Goal: Find specific page/section

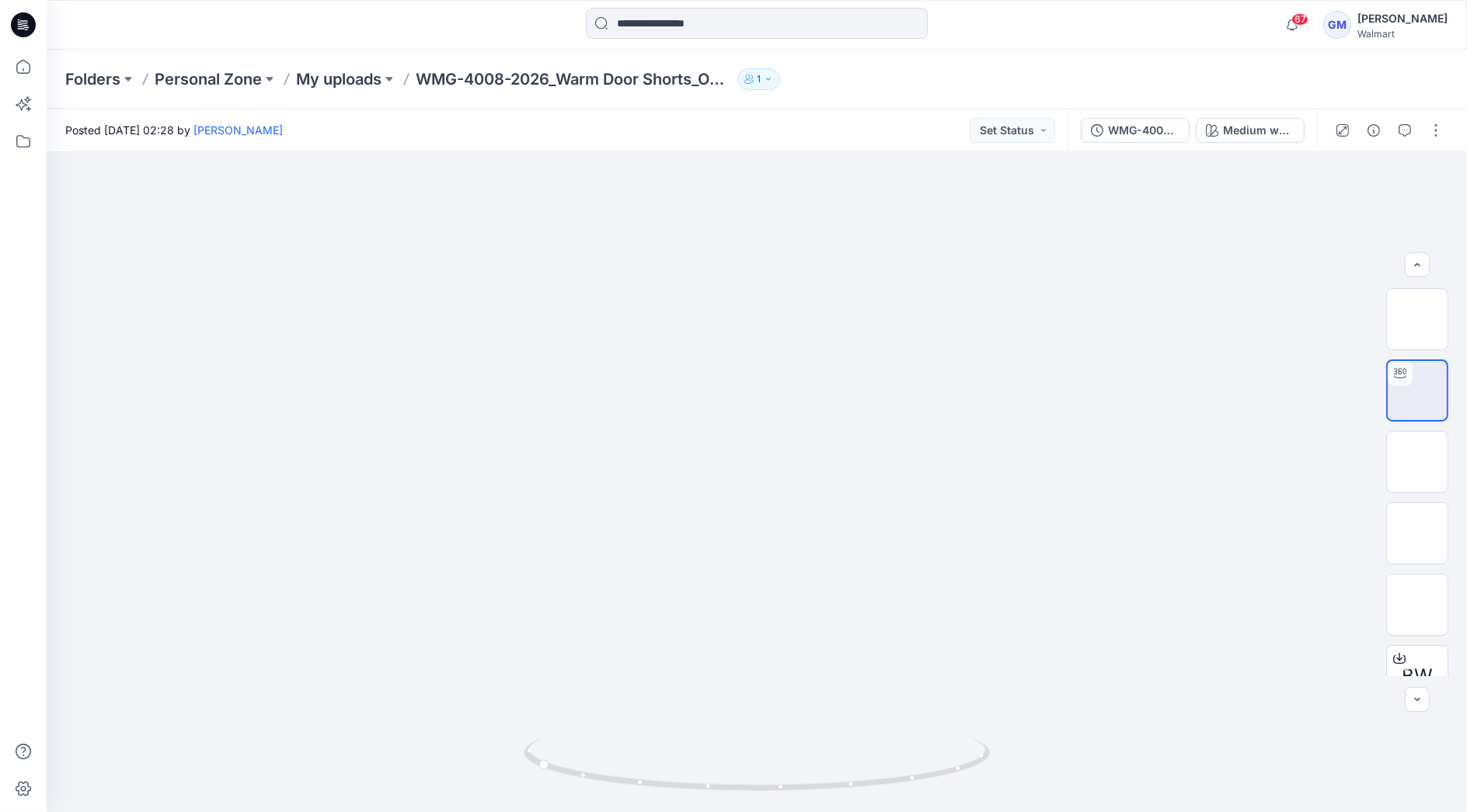
scroll to position [173, 0]
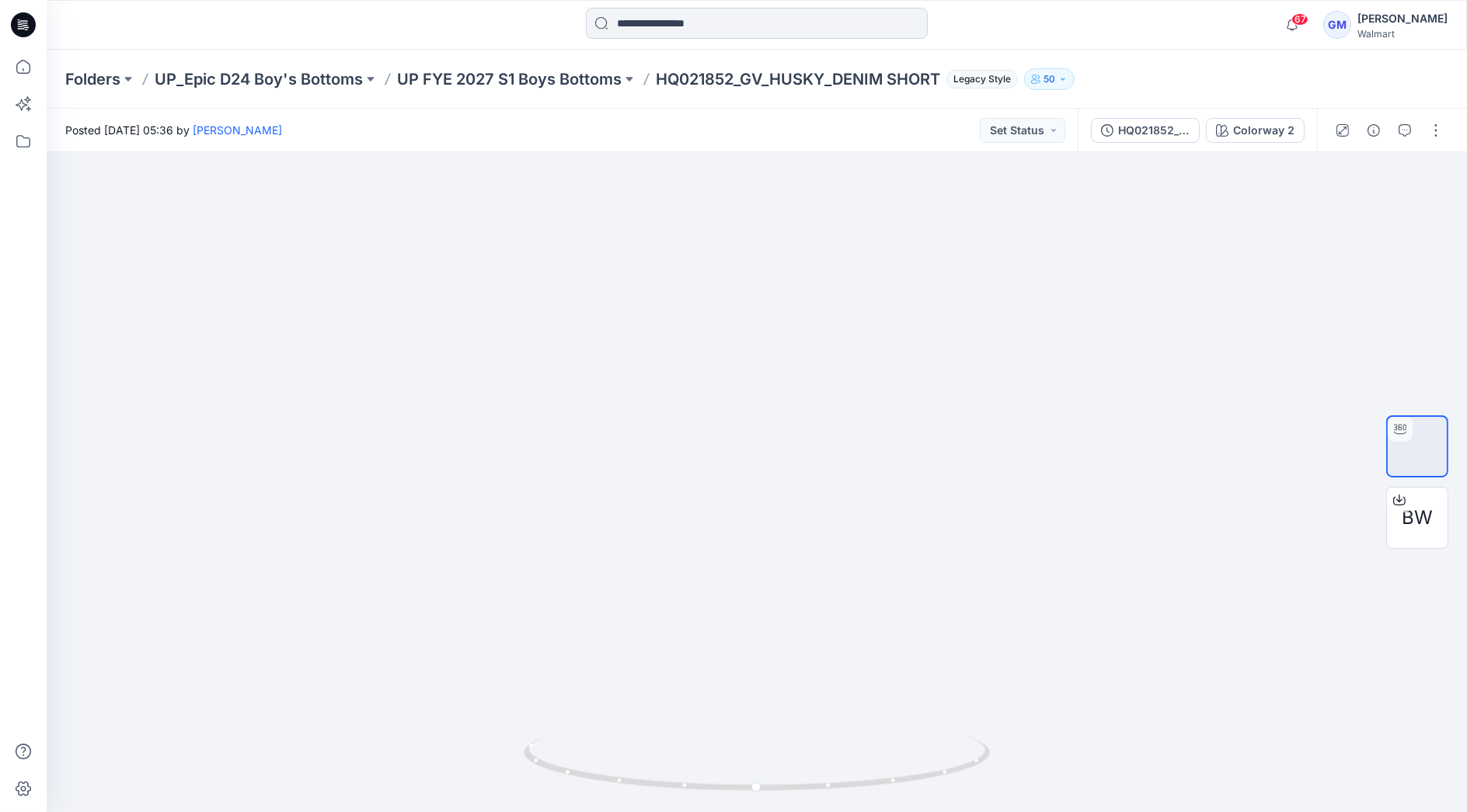
click at [659, 31] on input at bounding box center [756, 23] width 342 height 31
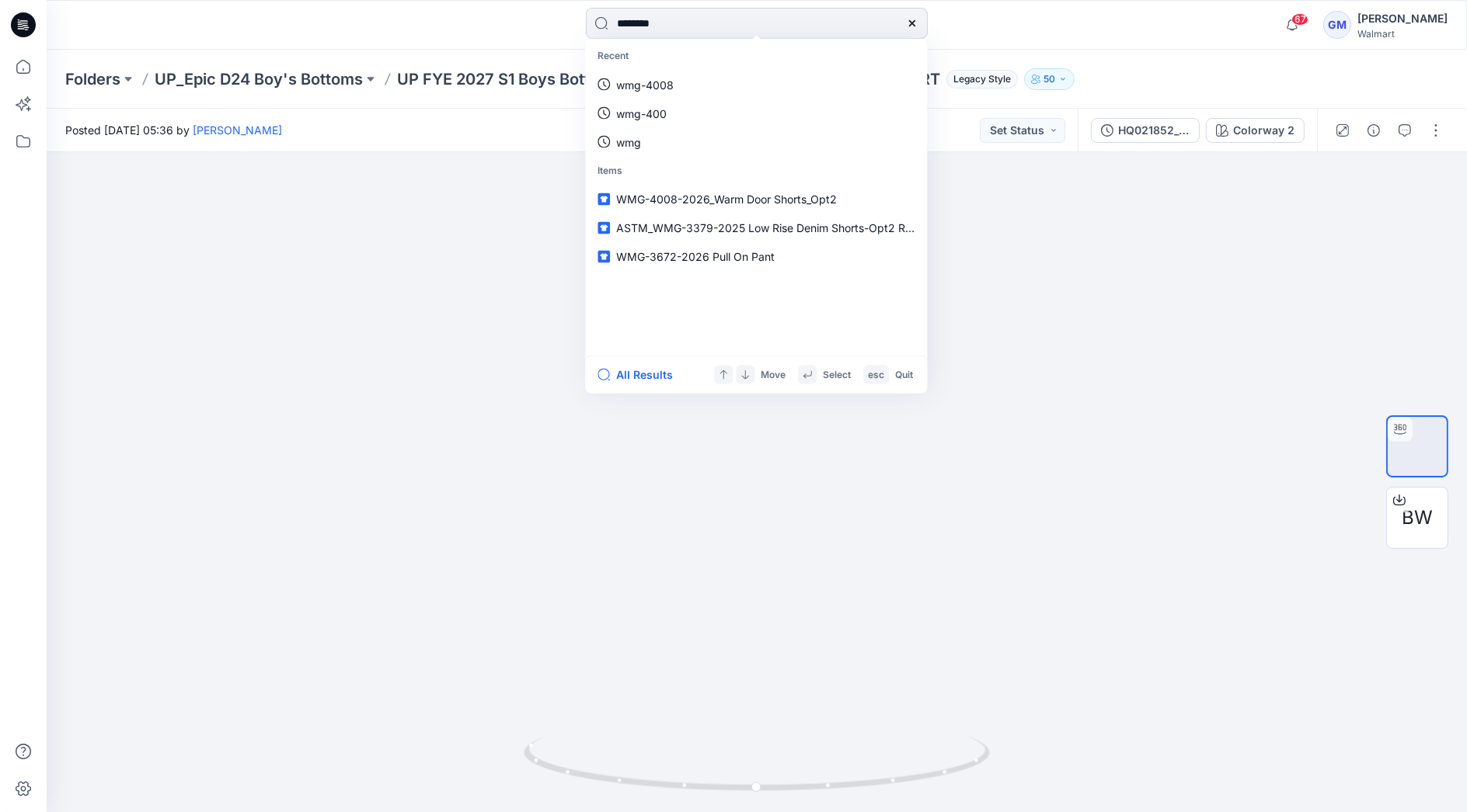
type input "********"
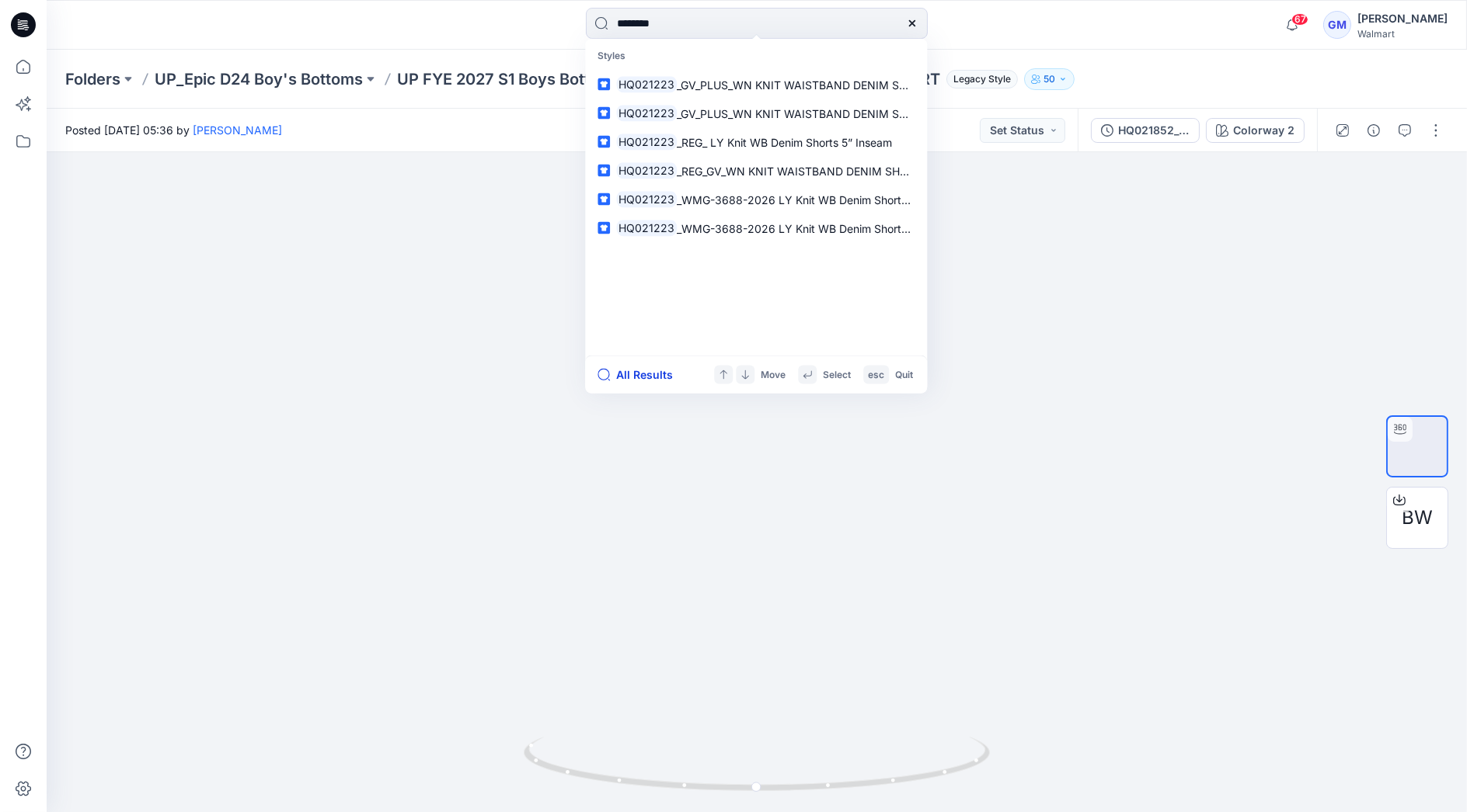
click at [637, 376] on button "All Results" at bounding box center [639, 375] width 85 height 19
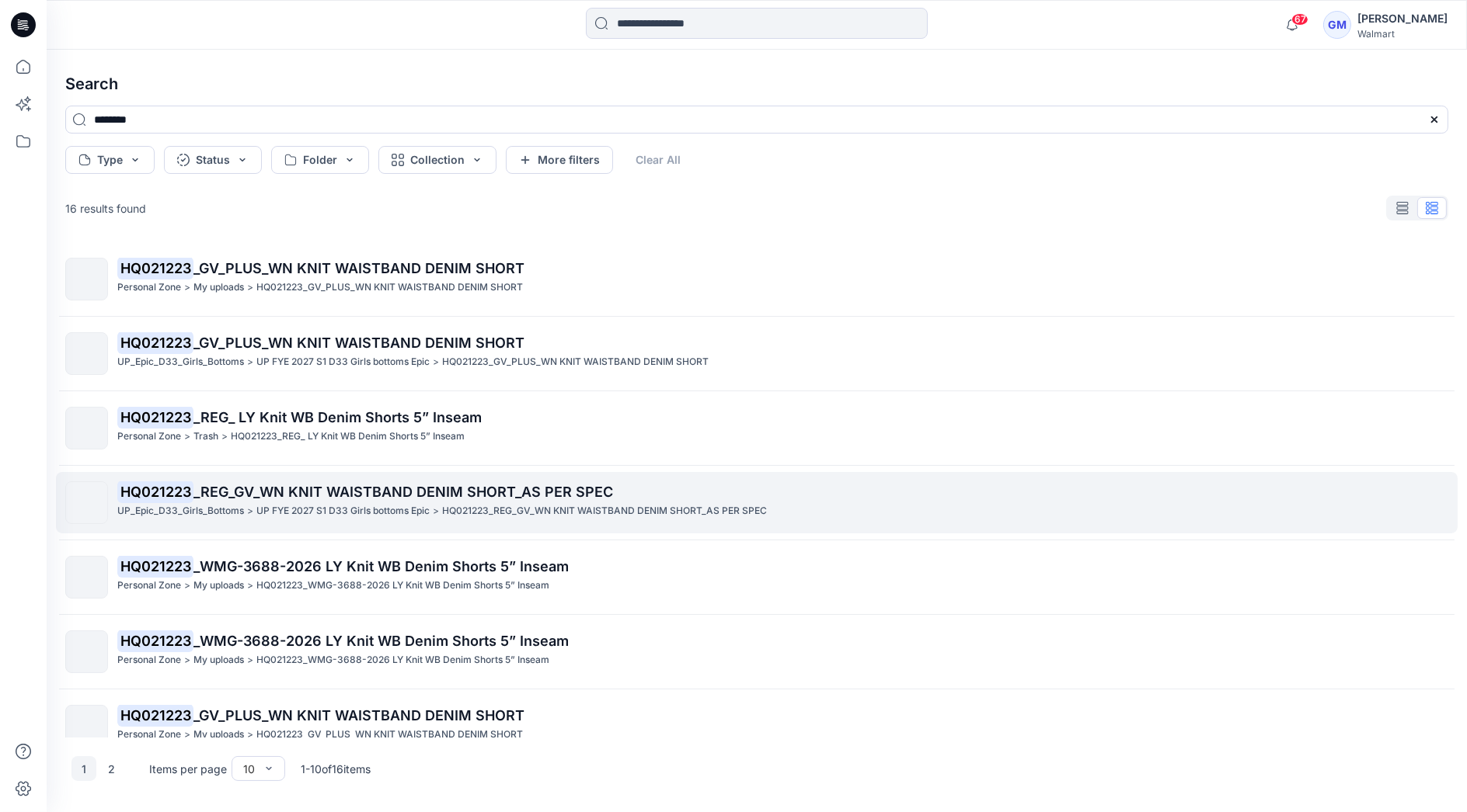
click at [306, 495] on span "_REG_GV_WN KNIT WAISTBAND DENIM SHORT_AS PER SPEC" at bounding box center [404, 492] width 420 height 16
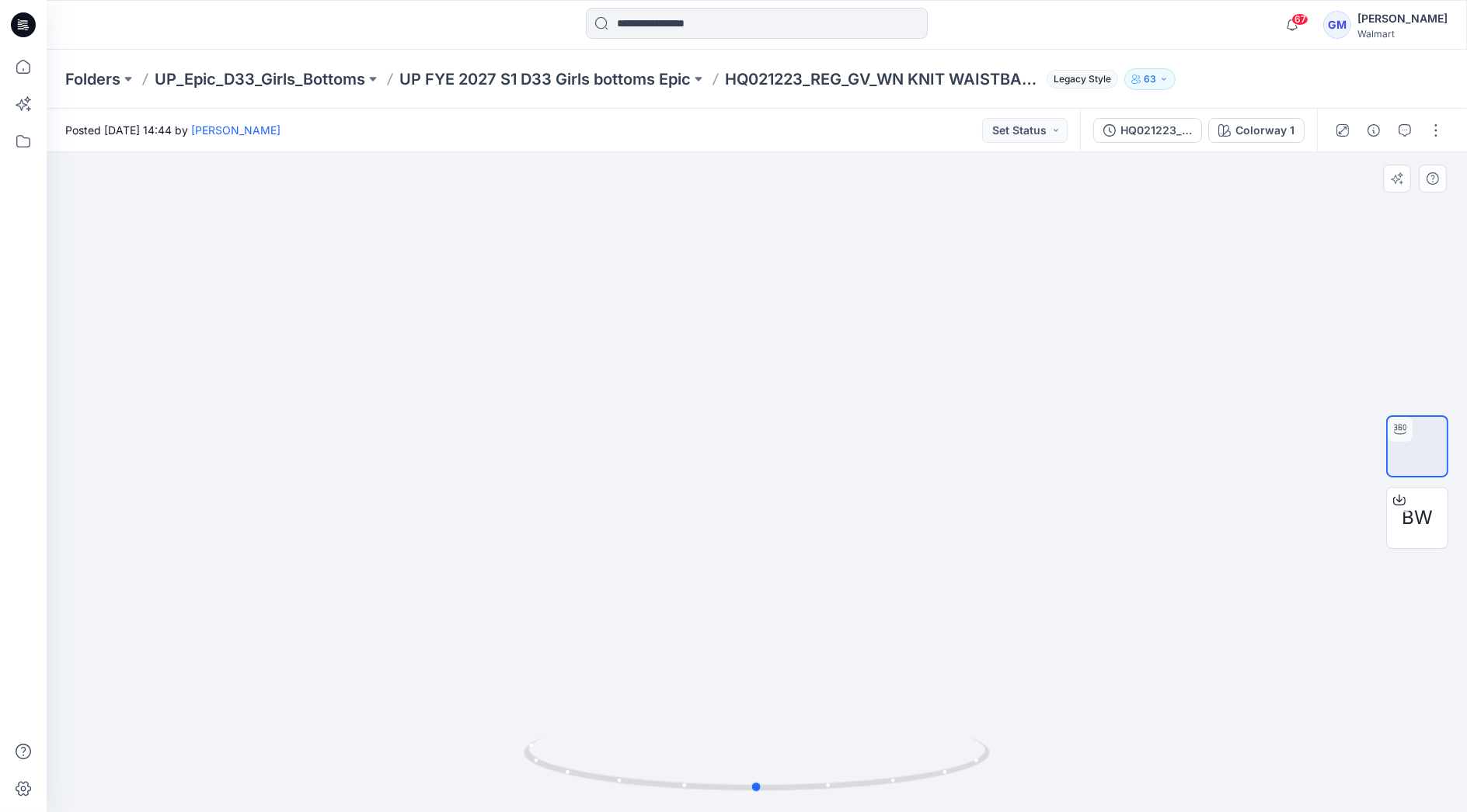
click at [301, 566] on div at bounding box center [757, 482] width 1420 height 661
